Goal: Communication & Community: Answer question/provide support

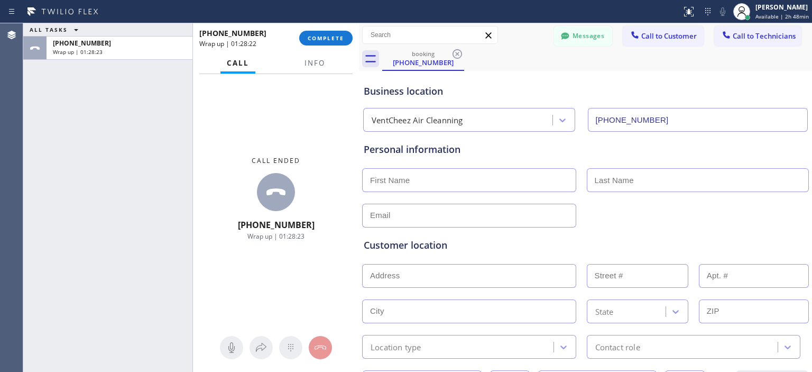
click at [322, 37] on span "COMPLETE" at bounding box center [326, 37] width 36 height 7
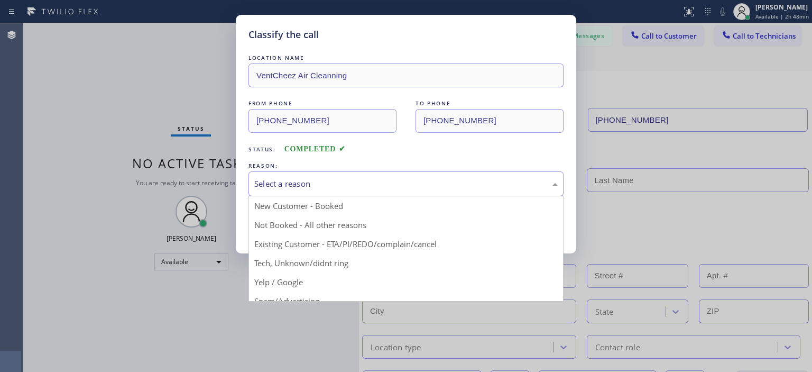
click at [329, 184] on div "Select a reason" at bounding box center [405, 184] width 303 height 12
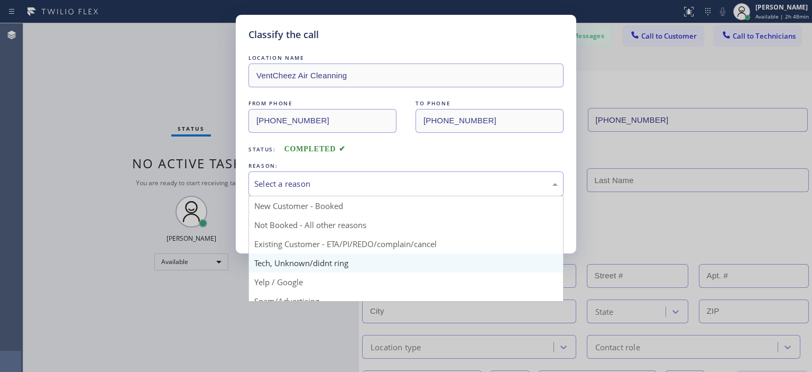
scroll to position [66, 0]
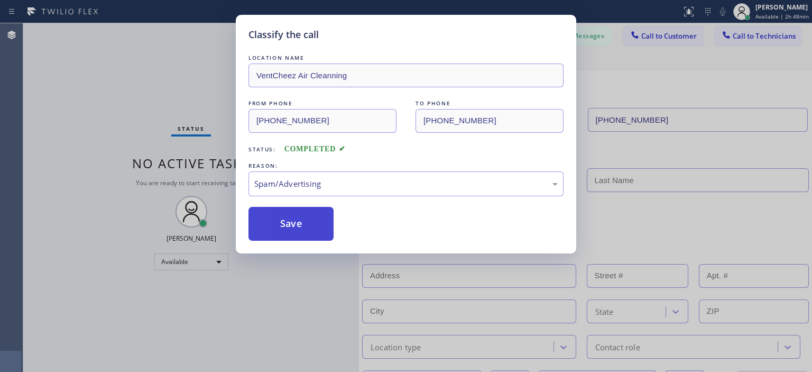
click at [289, 225] on button "Save" at bounding box center [290, 224] width 85 height 34
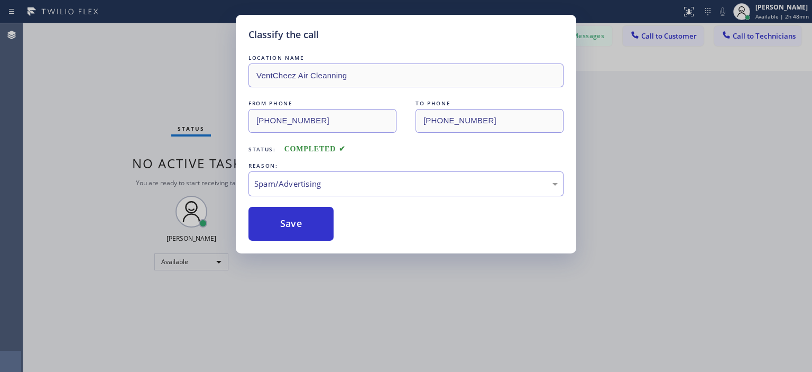
click at [783, 29] on div "Classify the call LOCATION NAME VentCheez Air Cleanning FROM PHONE [PHONE_NUMBE…" at bounding box center [406, 186] width 812 height 372
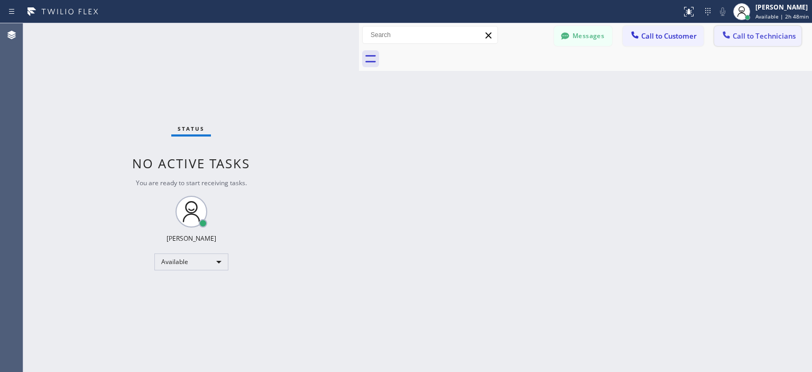
click at [787, 42] on button "Call to Technicians" at bounding box center [757, 36] width 87 height 20
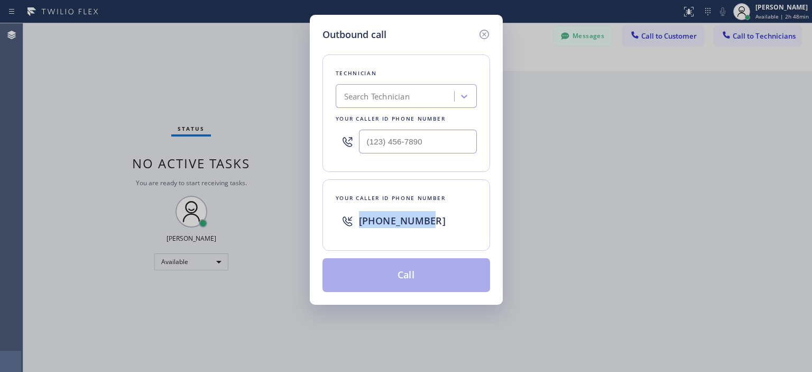
drag, startPoint x: 446, startPoint y: 223, endPoint x: 354, endPoint y: 218, distance: 92.1
click at [354, 218] on div "[PHONE_NUMBER]" at bounding box center [406, 221] width 141 height 34
copy span "[PHONE_NUMBER]"
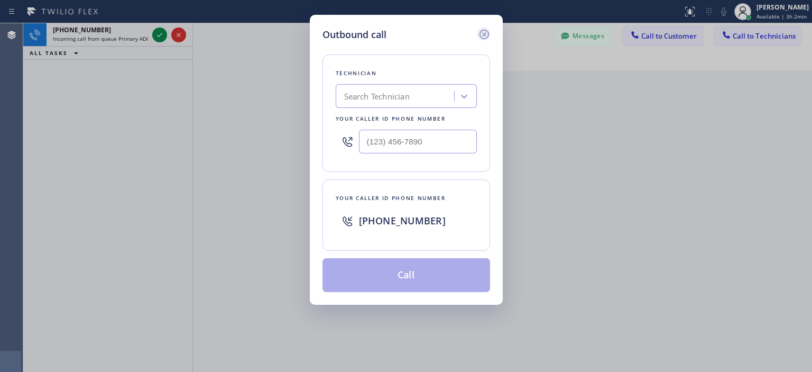
click at [480, 32] on icon at bounding box center [484, 35] width 10 height 10
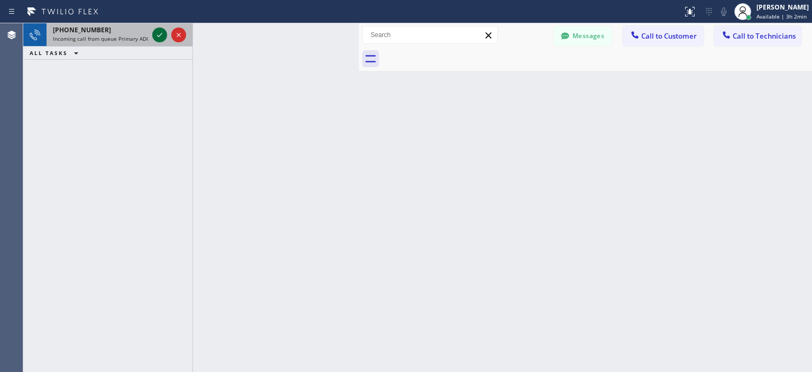
click at [158, 36] on icon at bounding box center [159, 35] width 13 height 13
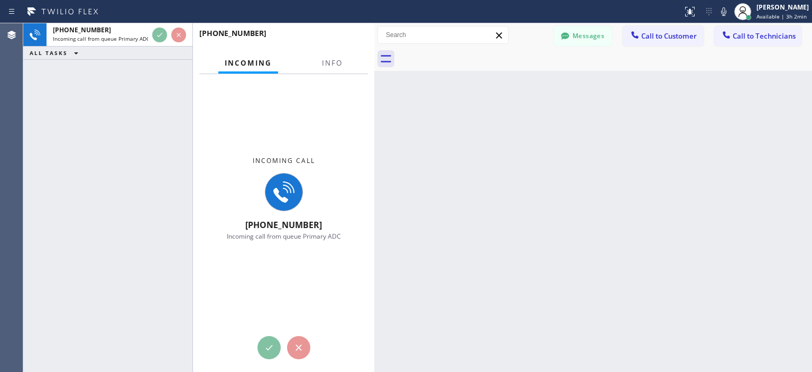
drag, startPoint x: 359, startPoint y: 46, endPoint x: 375, endPoint y: 50, distance: 15.9
click at [374, 50] on div at bounding box center [374, 197] width 0 height 348
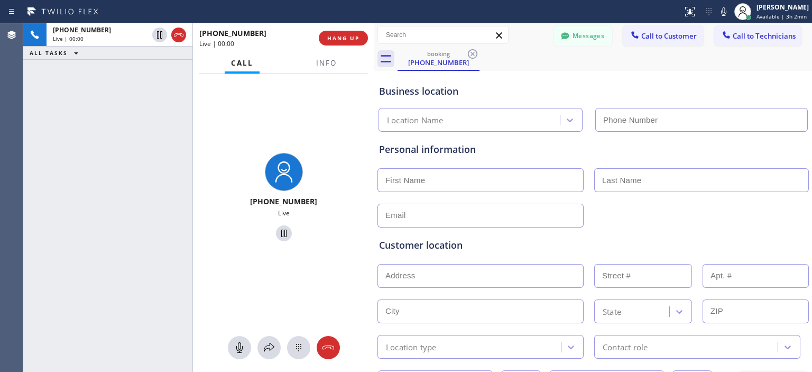
type input "[PHONE_NUMBER]"
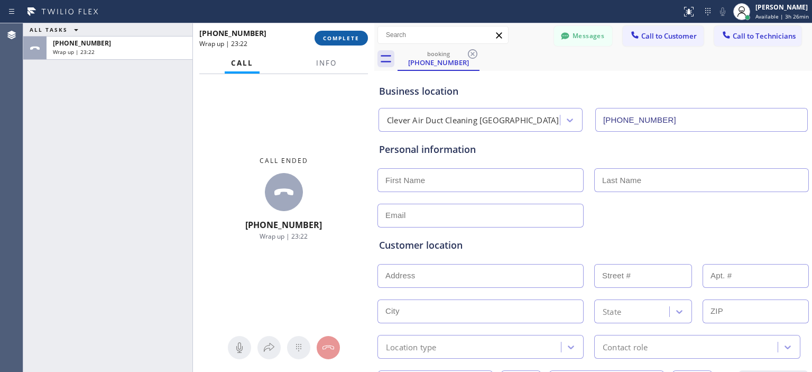
click at [353, 39] on span "COMPLETE" at bounding box center [341, 37] width 36 height 7
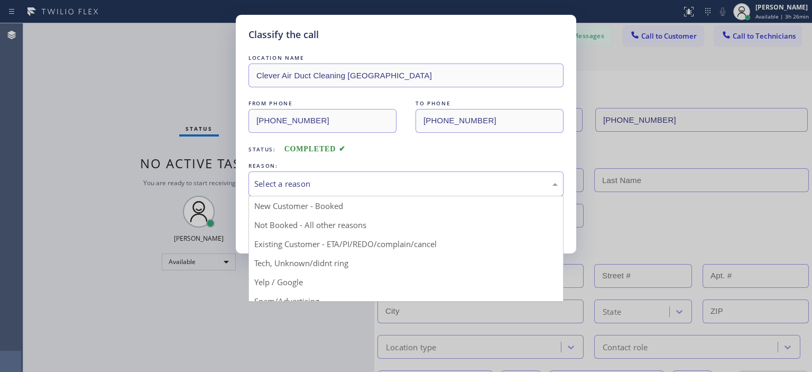
click at [401, 178] on div "Select a reason" at bounding box center [405, 184] width 303 height 12
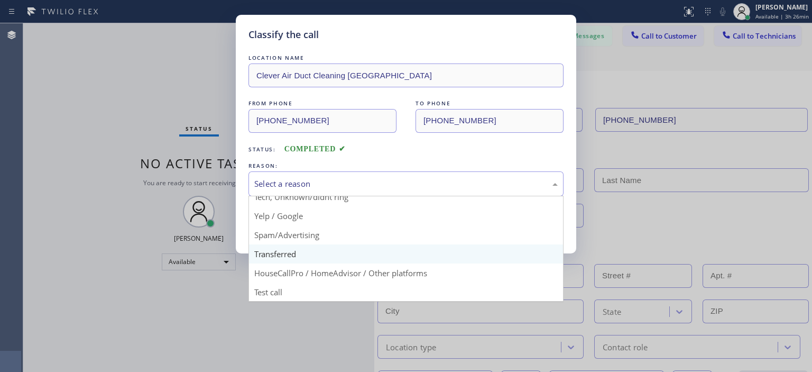
scroll to position [66, 0]
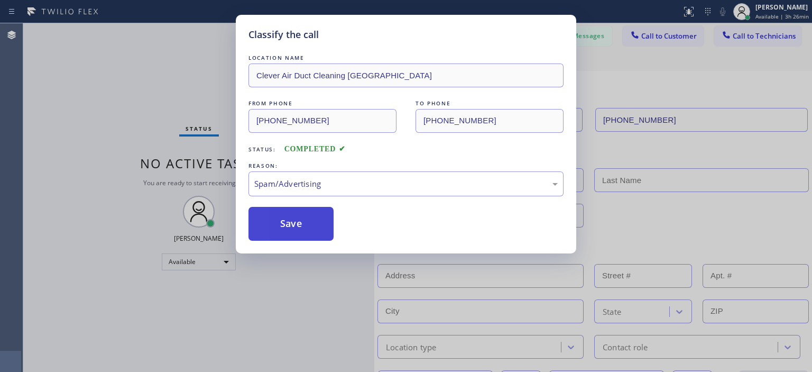
click at [294, 225] on button "Save" at bounding box center [290, 224] width 85 height 34
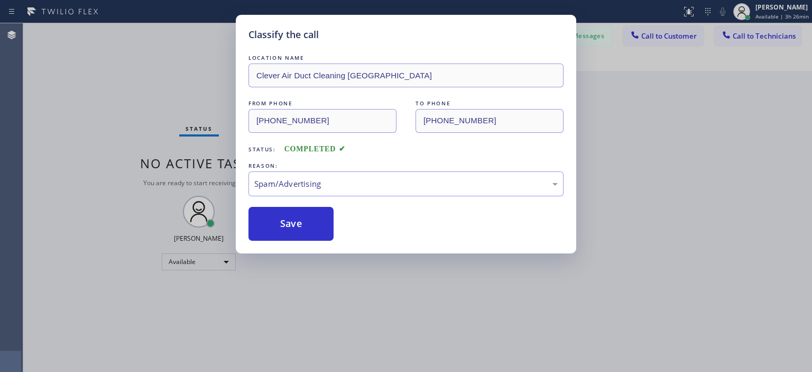
click at [652, 63] on div "Classify the call LOCATION NAME [PERSON_NAME] Vent Cleaning Master FROM PHONE […" at bounding box center [417, 197] width 789 height 348
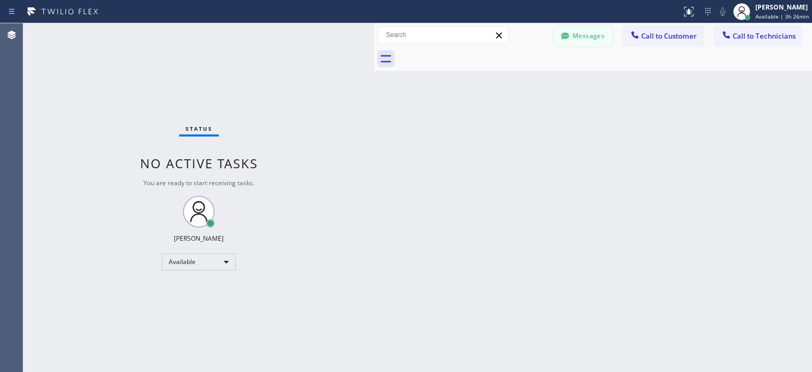
click at [577, 42] on button "Messages" at bounding box center [583, 36] width 58 height 20
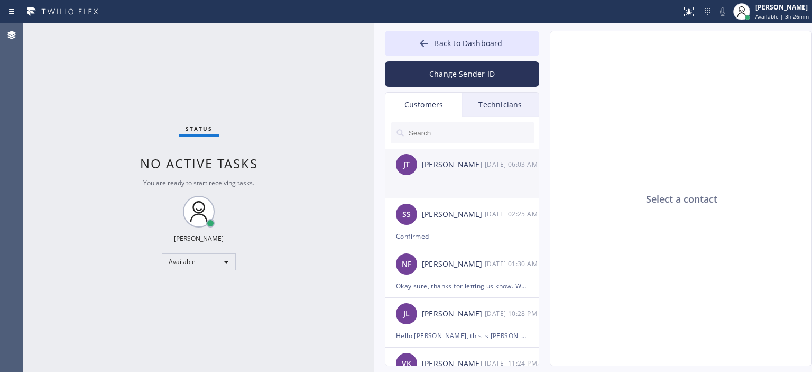
click at [469, 183] on li "[PERSON_NAME] [PERSON_NAME] [DATE] 06:03 AM" at bounding box center [462, 174] width 154 height 50
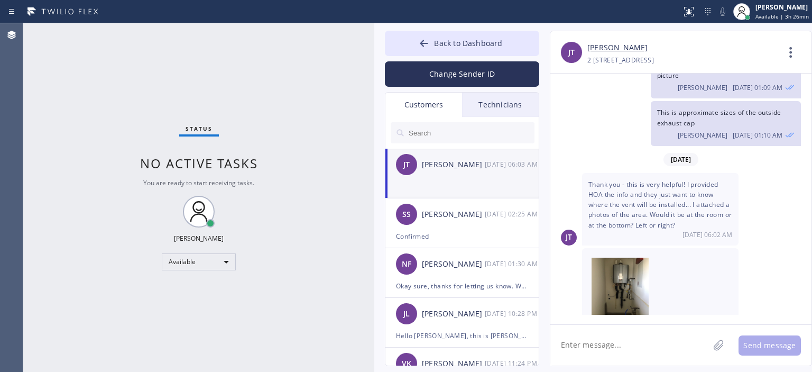
scroll to position [1444, 0]
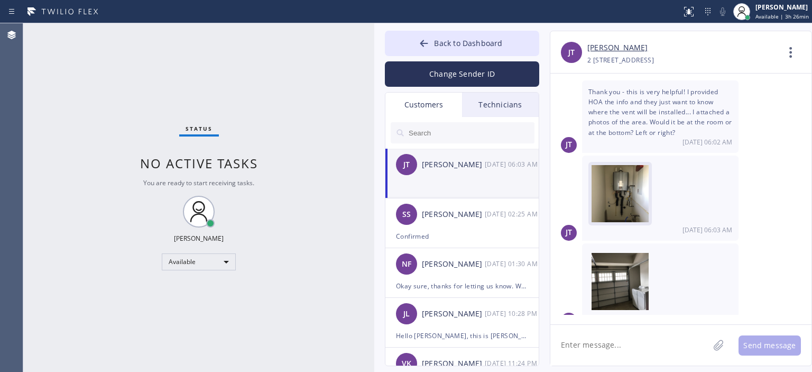
click at [626, 190] on img at bounding box center [620, 196] width 57 height 63
click at [632, 265] on img at bounding box center [623, 281] width 63 height 57
click at [505, 222] on div "SS [PERSON_NAME] [DATE] 02:25 AM" at bounding box center [462, 214] width 154 height 32
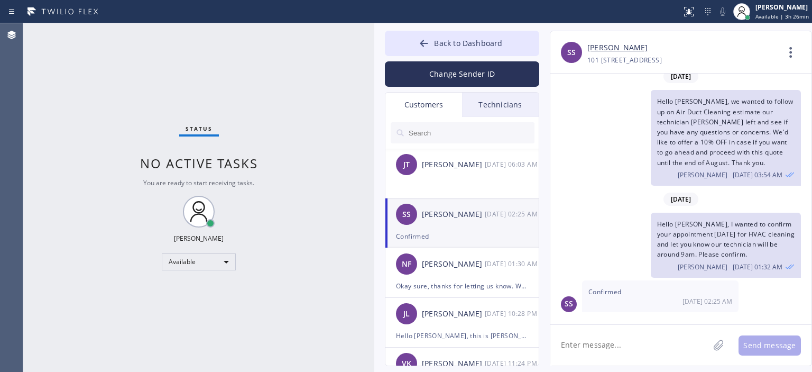
scroll to position [150, 0]
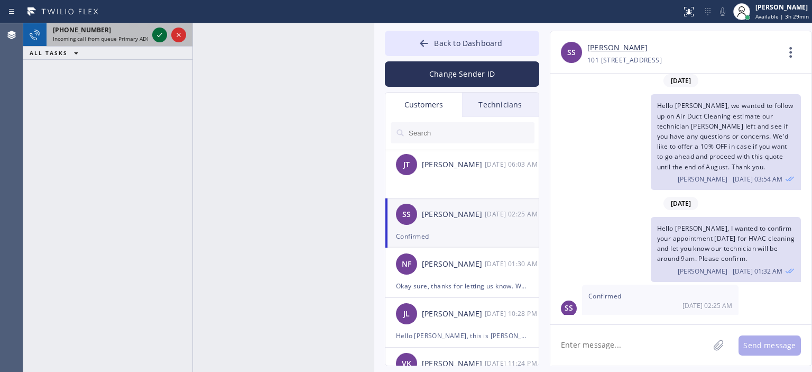
click at [160, 34] on icon at bounding box center [159, 35] width 13 height 13
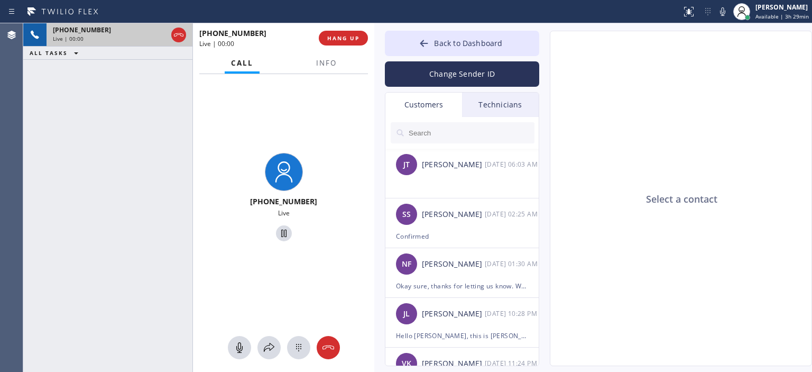
type input "[PHONE_NUMBER]"
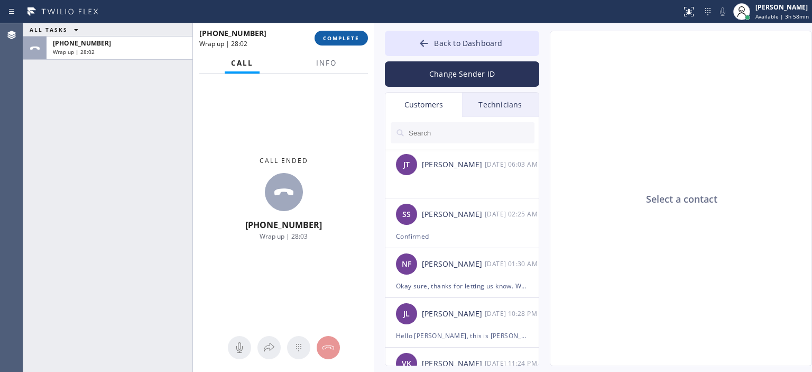
click at [335, 39] on span "COMPLETE" at bounding box center [341, 37] width 36 height 7
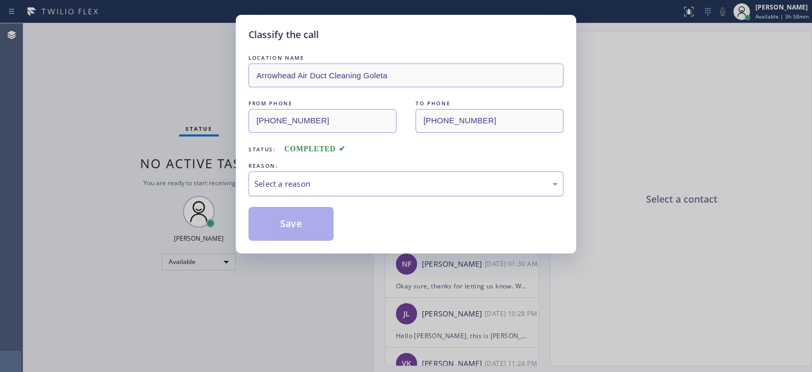
click at [358, 179] on div "Select a reason" at bounding box center [405, 184] width 303 height 12
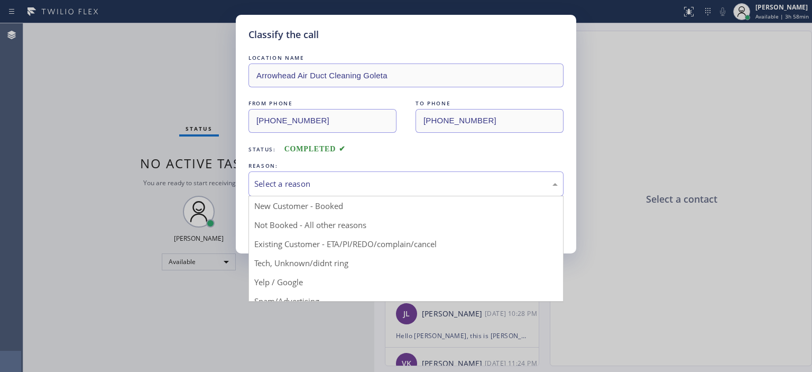
scroll to position [66, 0]
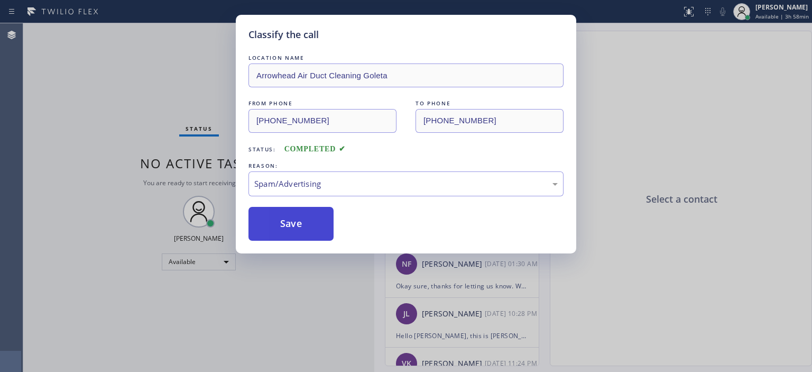
click at [296, 226] on button "Save" at bounding box center [290, 224] width 85 height 34
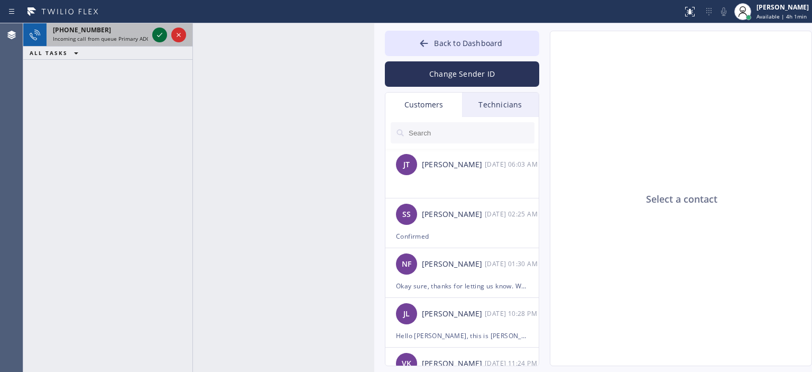
click at [158, 31] on icon at bounding box center [159, 35] width 13 height 13
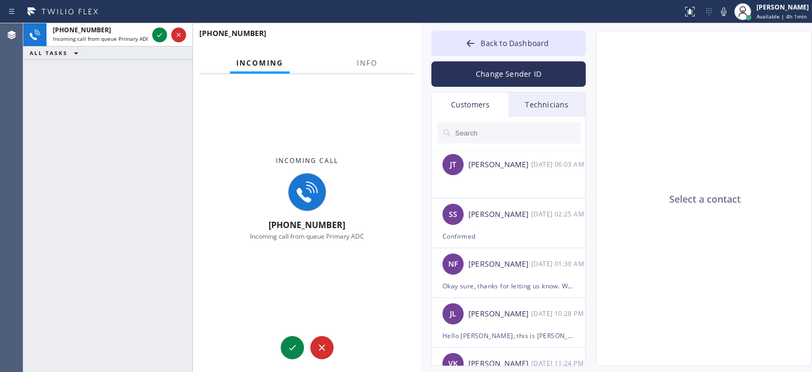
drag, startPoint x: 372, startPoint y: 40, endPoint x: 419, endPoint y: 51, distance: 47.8
click at [421, 51] on div at bounding box center [421, 197] width 0 height 348
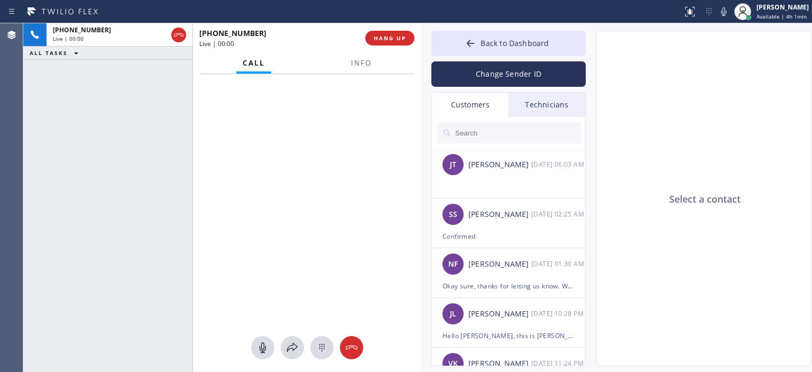
type input "[PHONE_NUMBER]"
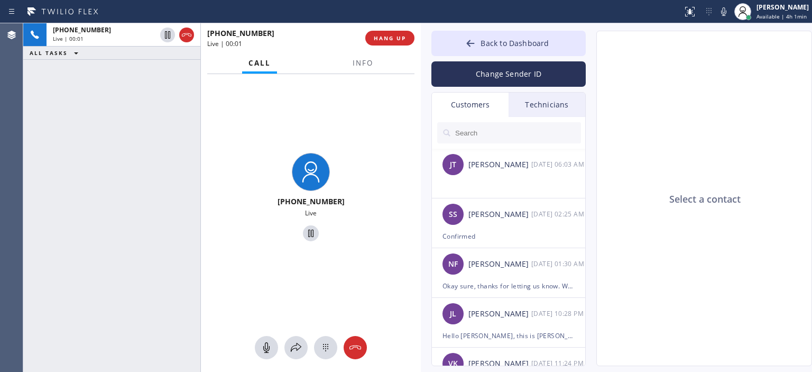
drag, startPoint x: 192, startPoint y: 53, endPoint x: 200, endPoint y: 54, distance: 8.0
click at [200, 54] on div at bounding box center [200, 197] width 1 height 348
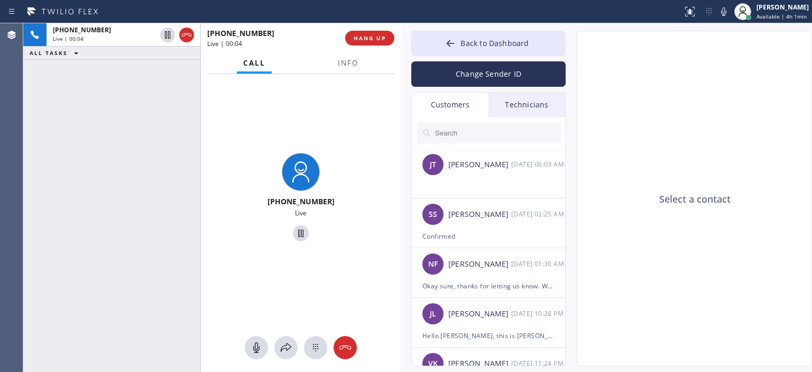
drag, startPoint x: 420, startPoint y: 49, endPoint x: 400, endPoint y: 57, distance: 21.6
click at [400, 57] on div "[PHONE_NUMBER] Live | 00:04 ALL TASKS ALL TASKS ACTIVE TASKS TASKS IN WRAP UP […" at bounding box center [417, 197] width 789 height 348
click at [351, 348] on icon at bounding box center [345, 347] width 13 height 13
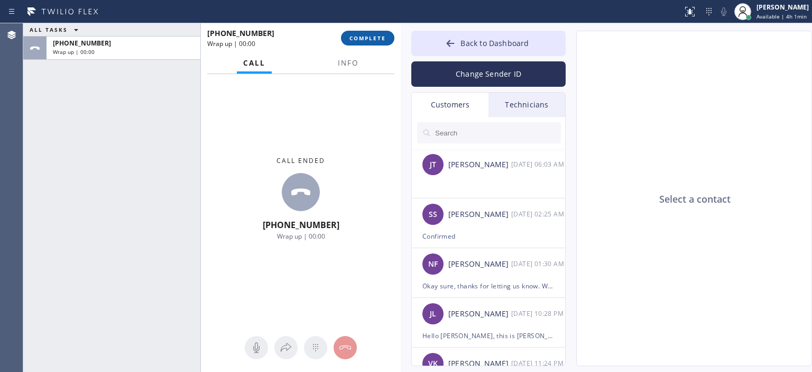
click at [383, 35] on span "COMPLETE" at bounding box center [367, 37] width 36 height 7
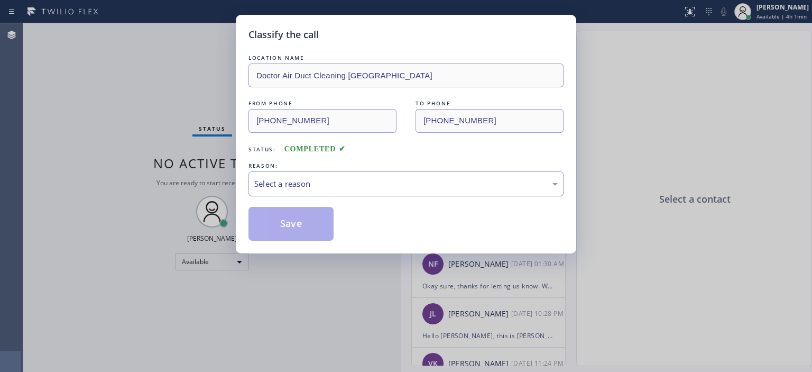
click at [472, 184] on div "Select a reason" at bounding box center [405, 184] width 303 height 12
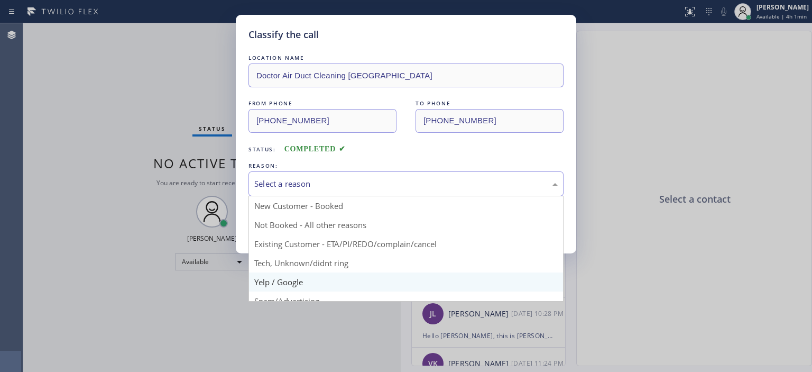
scroll to position [66, 0]
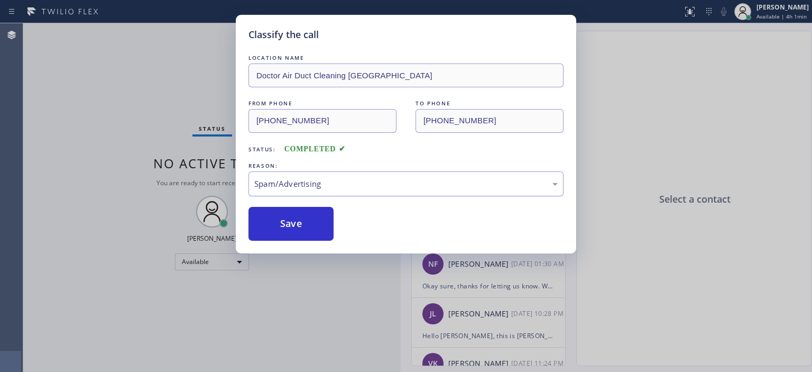
click at [403, 179] on div "Spam/Advertising" at bounding box center [405, 184] width 303 height 12
click at [314, 213] on button "Save" at bounding box center [290, 224] width 85 height 34
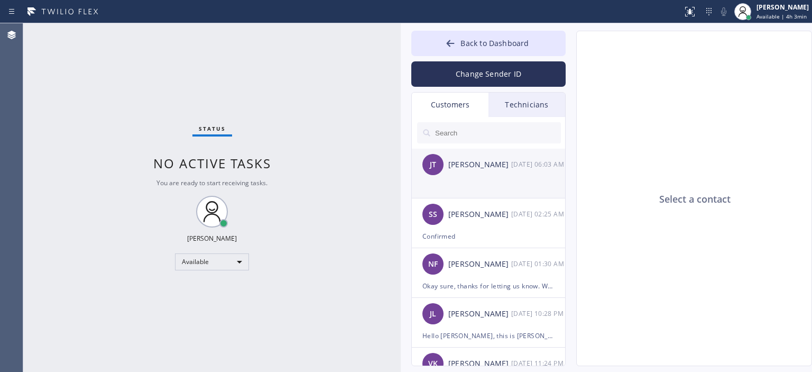
click at [499, 179] on div "[PERSON_NAME] [PERSON_NAME] [DATE] 06:03 AM" at bounding box center [489, 165] width 154 height 32
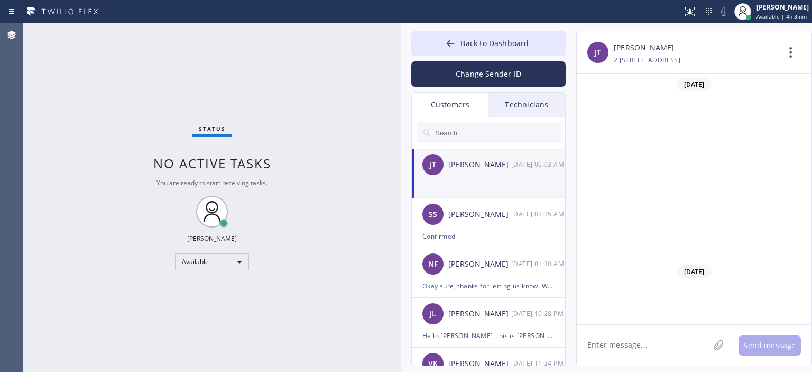
scroll to position [1475, 0]
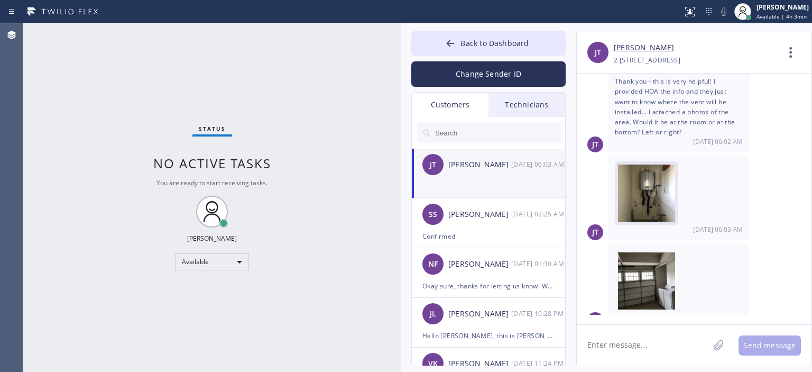
click at [653, 180] on img at bounding box center [646, 195] width 57 height 63
click at [655, 268] on img at bounding box center [649, 280] width 63 height 57
click at [792, 243] on div "JT [DATE] 06:03 AM" at bounding box center [694, 285] width 235 height 85
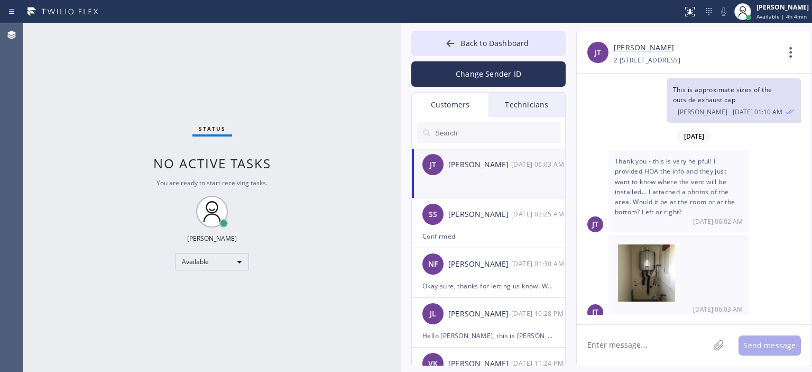
scroll to position [1394, 0]
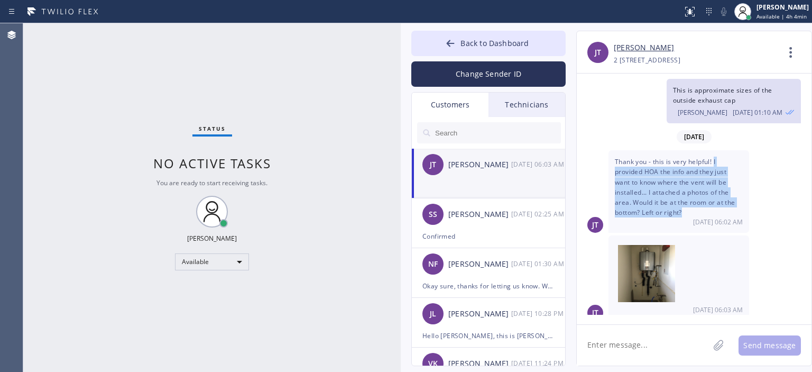
drag, startPoint x: 715, startPoint y: 147, endPoint x: 685, endPoint y: 195, distance: 55.9
click at [685, 195] on div "Thank you - this is very helpful! I provided HOA the info and they just want to…" at bounding box center [678, 191] width 141 height 82
copy span "I provided HOA the info and they just want to know where the vent will be insta…"
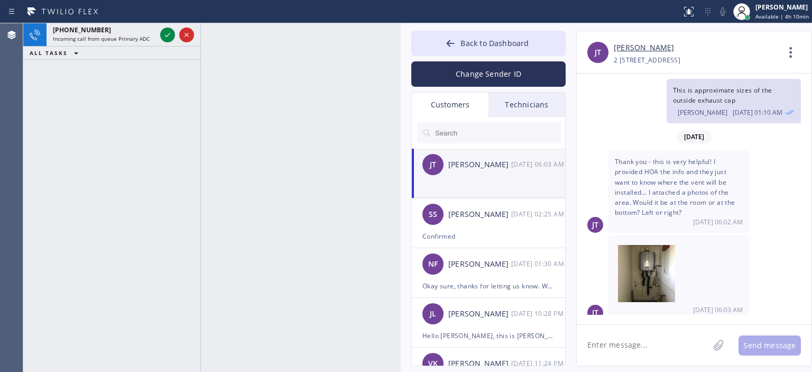
click at [42, 128] on div "[PHONE_NUMBER] Incoming call from queue Primary ADC ALL TASKS ALL TASKS ACTIVE …" at bounding box center [111, 197] width 177 height 348
click at [766, 10] on div "[PERSON_NAME]" at bounding box center [781, 7] width 53 height 9
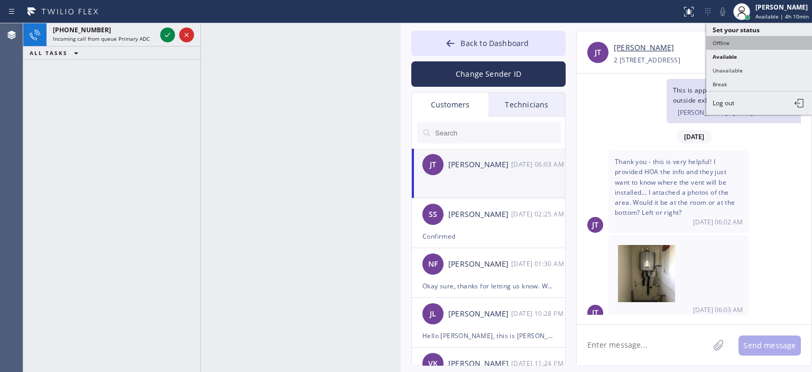
click at [736, 40] on button "Offline" at bounding box center [759, 43] width 106 height 14
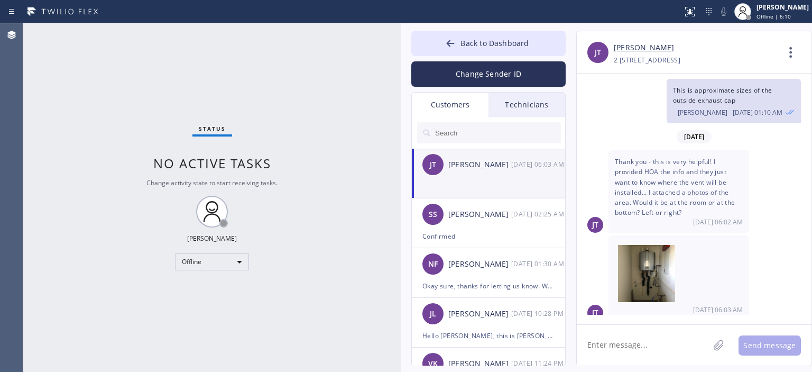
scroll to position [1475, 0]
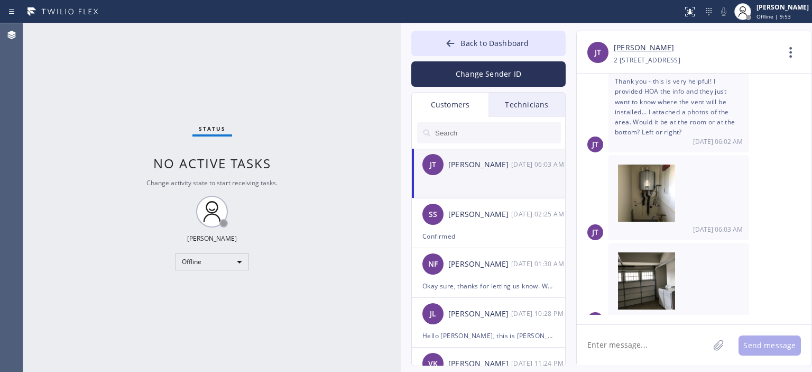
click at [40, 100] on div "Status No active tasks Change activity state to start receiving tasks. [PERSON_…" at bounding box center [211, 197] width 377 height 348
click at [612, 346] on textarea at bounding box center [643, 345] width 132 height 41
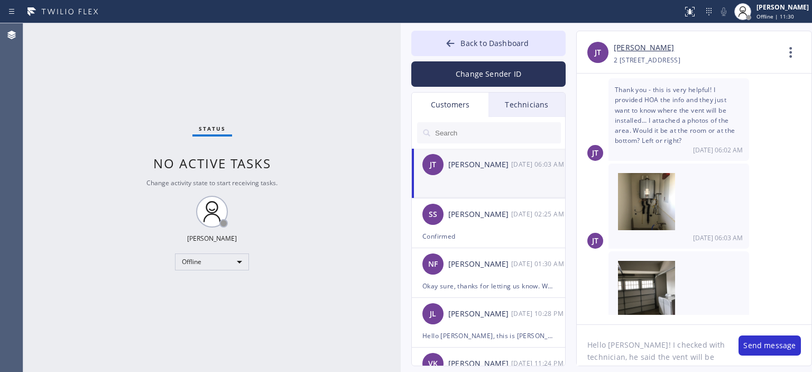
scroll to position [8, 0]
click at [705, 359] on textarea "Hello [PERSON_NAME]! I checked with technician, he said the vent will be locate…" at bounding box center [652, 345] width 151 height 41
drag, startPoint x: 655, startPoint y: 336, endPoint x: 672, endPoint y: 359, distance: 28.8
click at [672, 359] on textarea "Hello [PERSON_NAME]! I checked with technician, he said the vent will be locate…" at bounding box center [652, 345] width 151 height 41
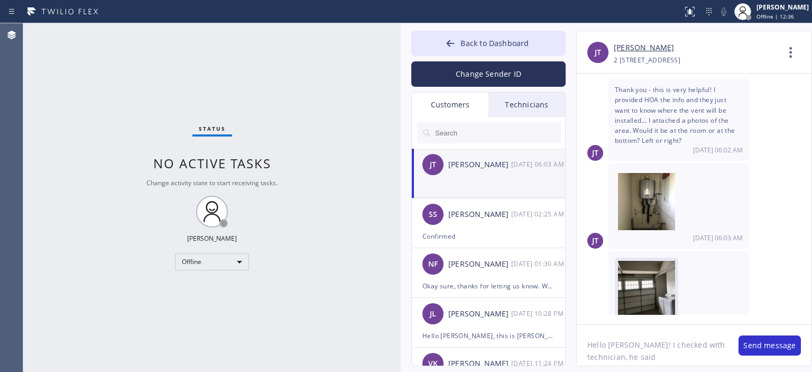
scroll to position [0, 0]
paste textarea "vent will be positioned below the water heater, on the right side."
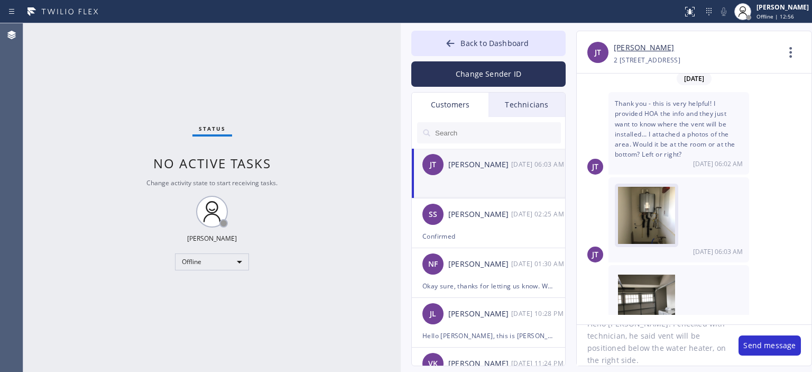
scroll to position [1475, 0]
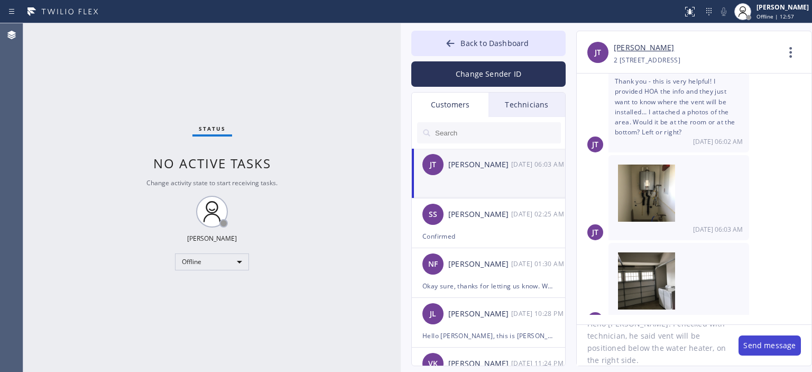
type textarea "Hello [PERSON_NAME]! I checked with technician, he said vent will be positioned…"
click at [773, 345] on button "Send message" at bounding box center [769, 345] width 62 height 20
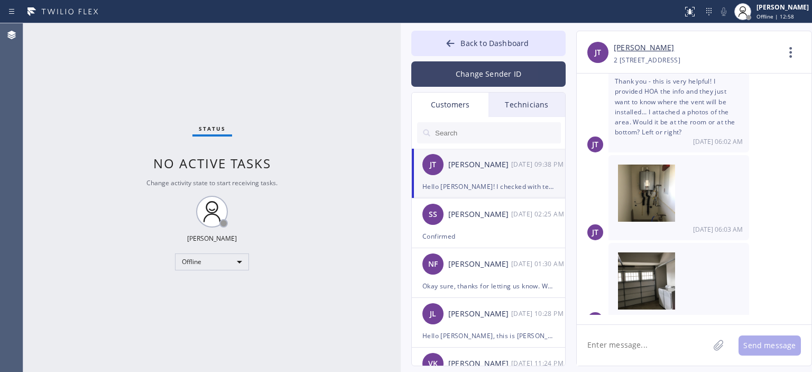
scroll to position [1542, 0]
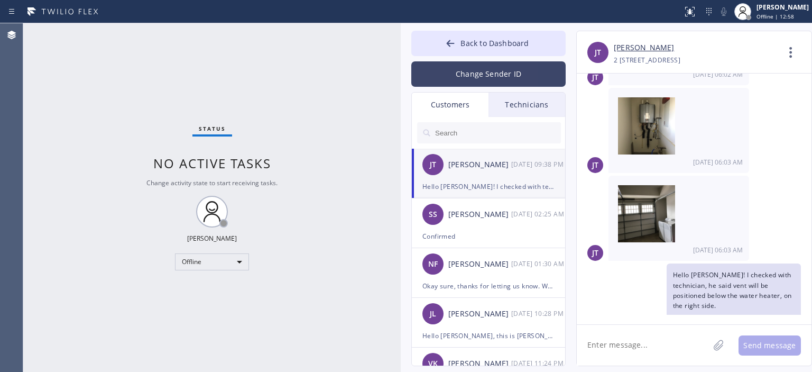
click at [474, 79] on button "Change Sender ID" at bounding box center [488, 73] width 154 height 25
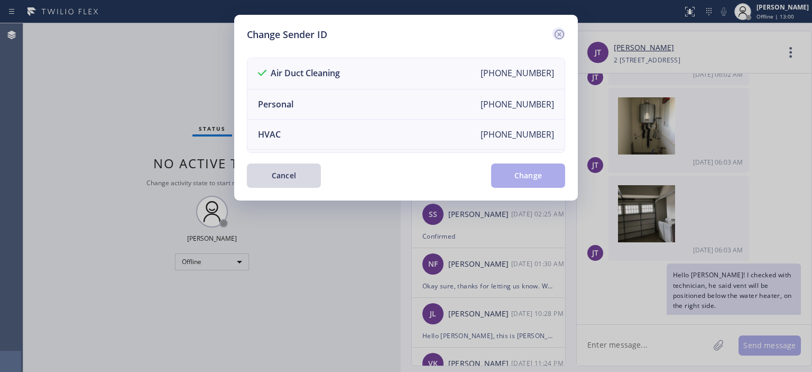
click at [554, 33] on icon at bounding box center [559, 34] width 13 height 13
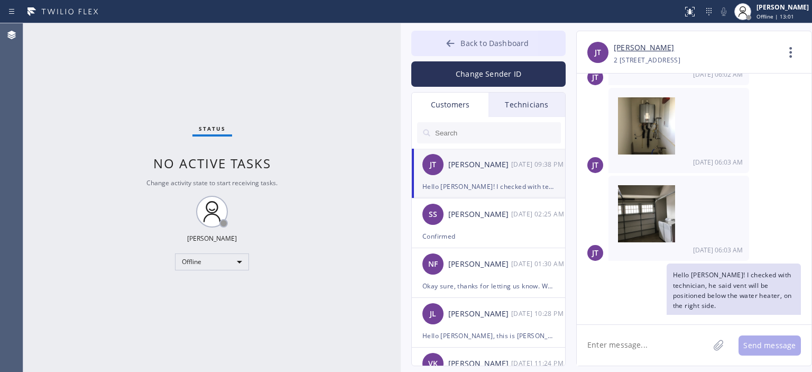
click at [451, 43] on icon at bounding box center [451, 43] width 8 height 7
